Goal: Task Accomplishment & Management: Manage account settings

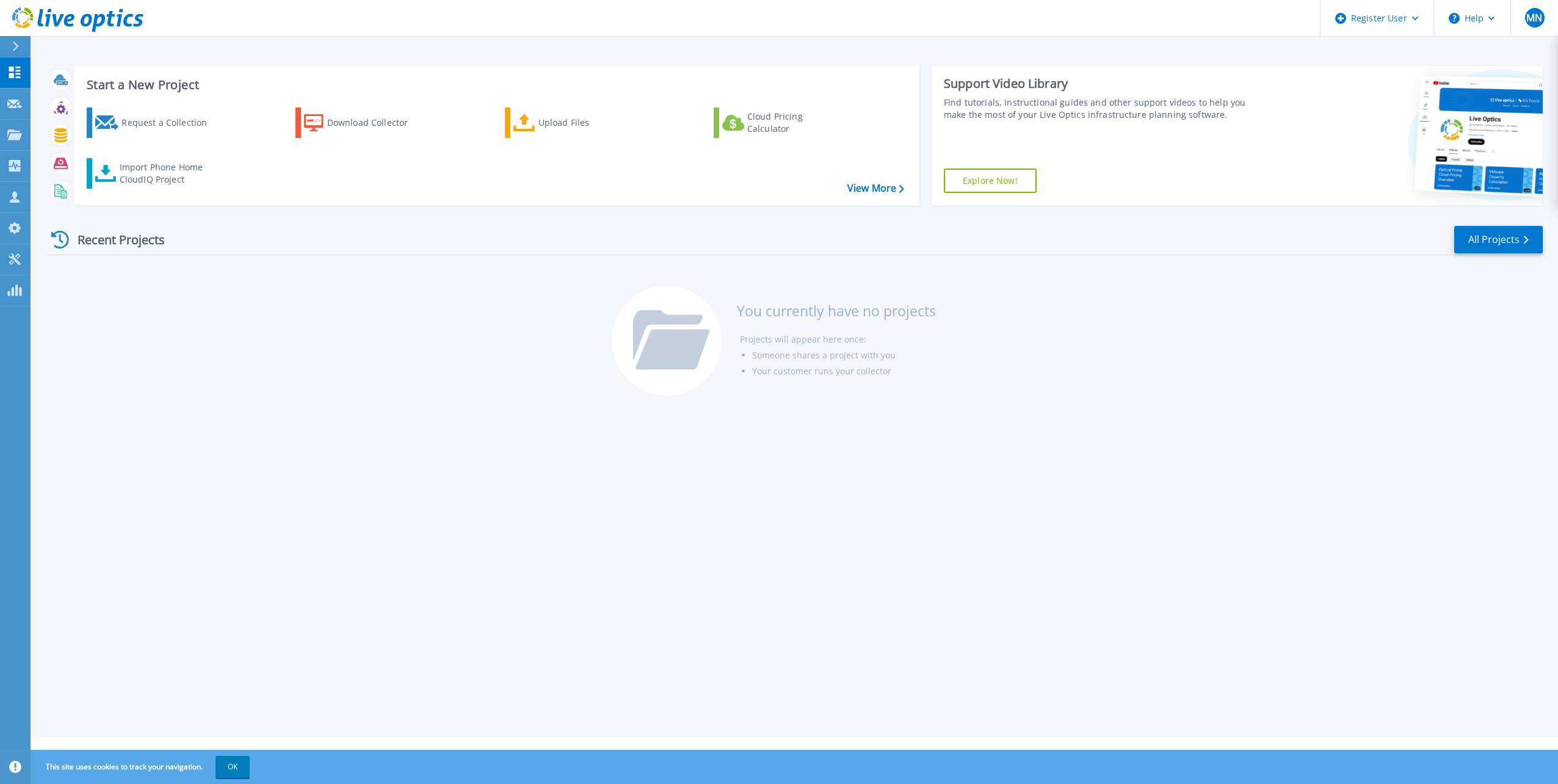
click at [70, 21] on icon at bounding box center [78, 20] width 131 height 25
click at [12, 41] on div at bounding box center [21, 46] width 20 height 21
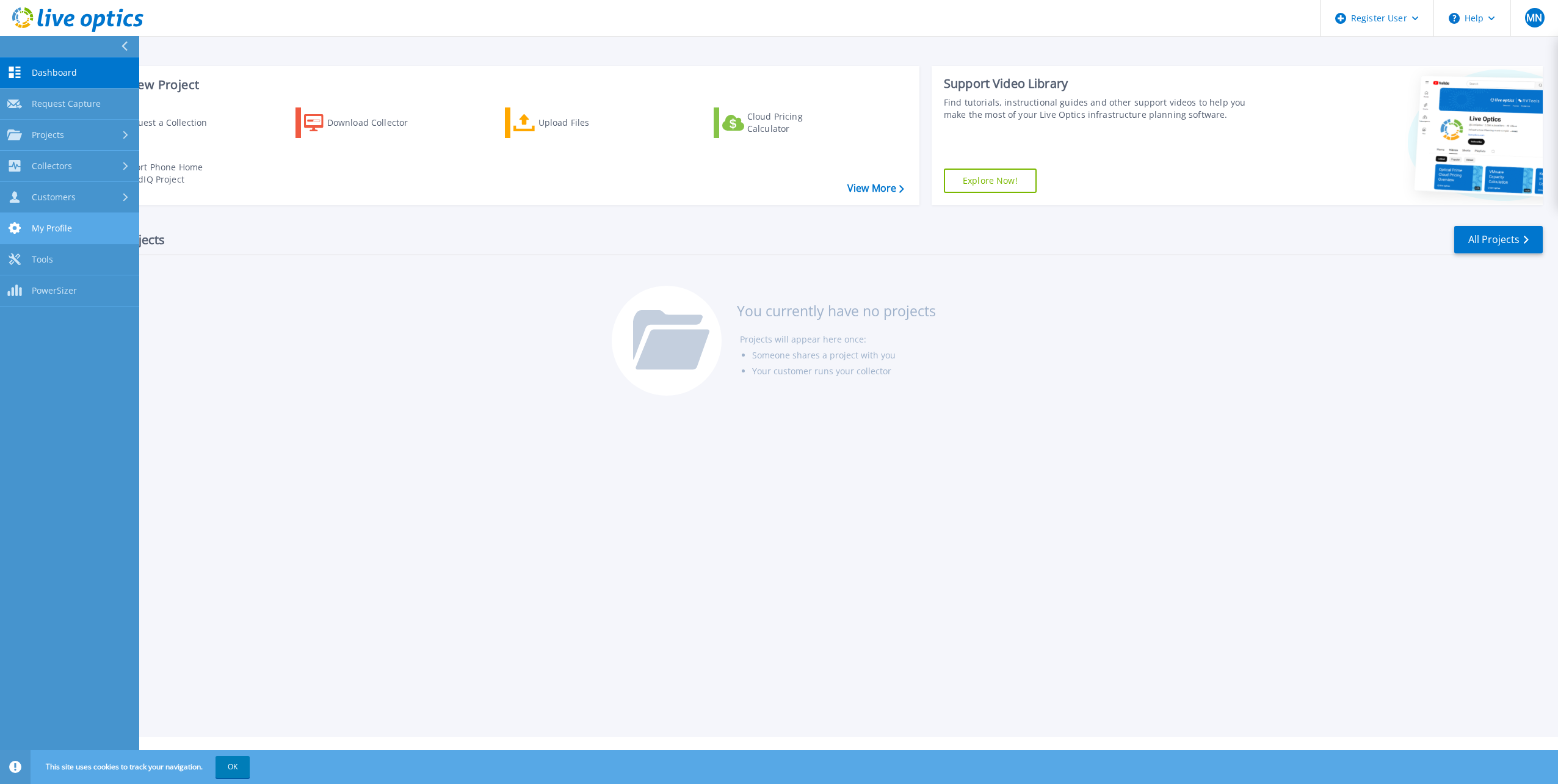
click at [56, 231] on span "My Profile" at bounding box center [52, 228] width 41 height 11
